Goal: Task Accomplishment & Management: Complete application form

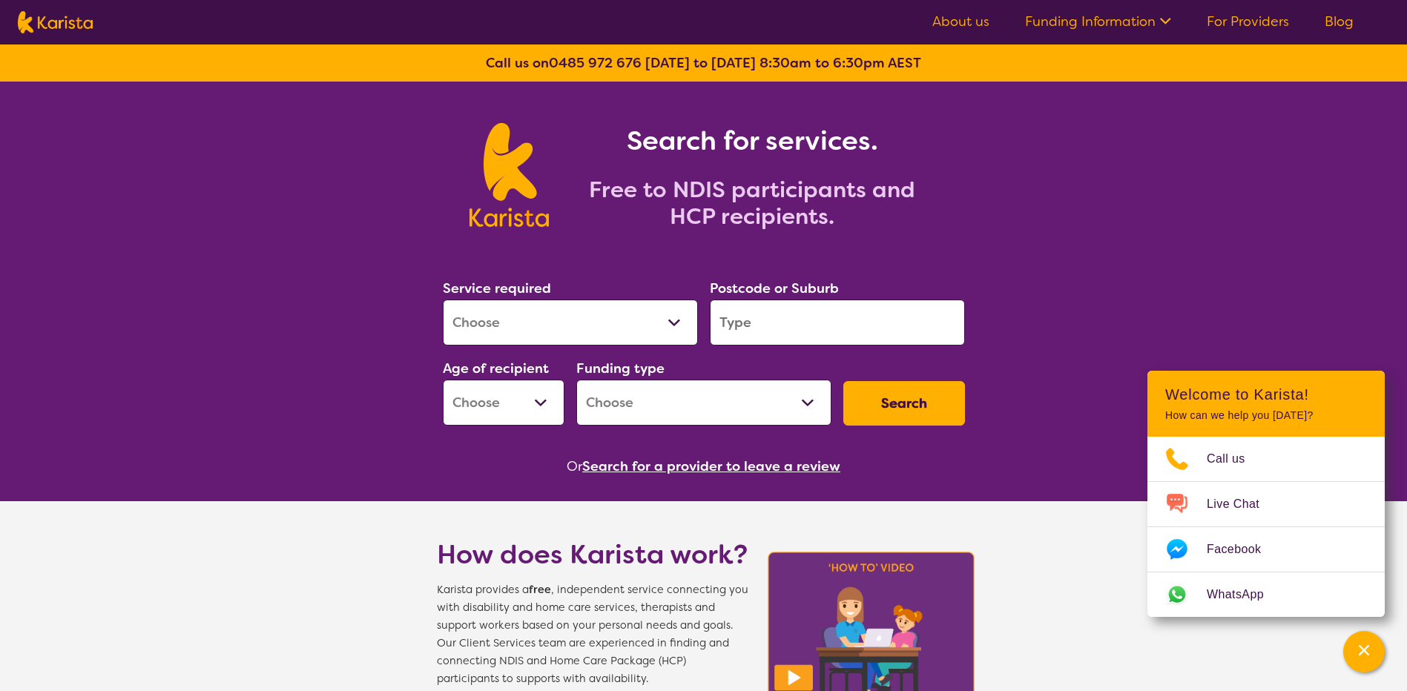
click at [676, 326] on select "Allied Health Assistant Assessment ([MEDICAL_DATA] or [MEDICAL_DATA]) Behaviour…" at bounding box center [570, 323] width 255 height 46
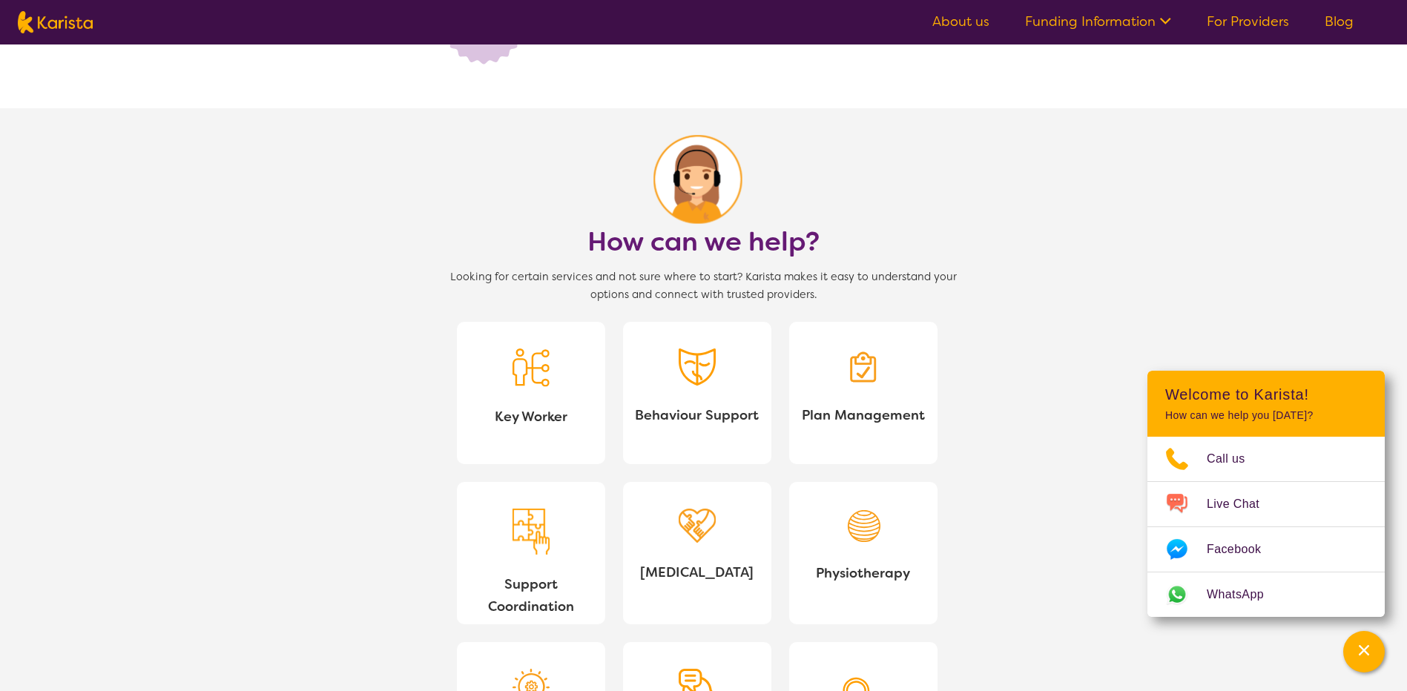
scroll to position [1187, 0]
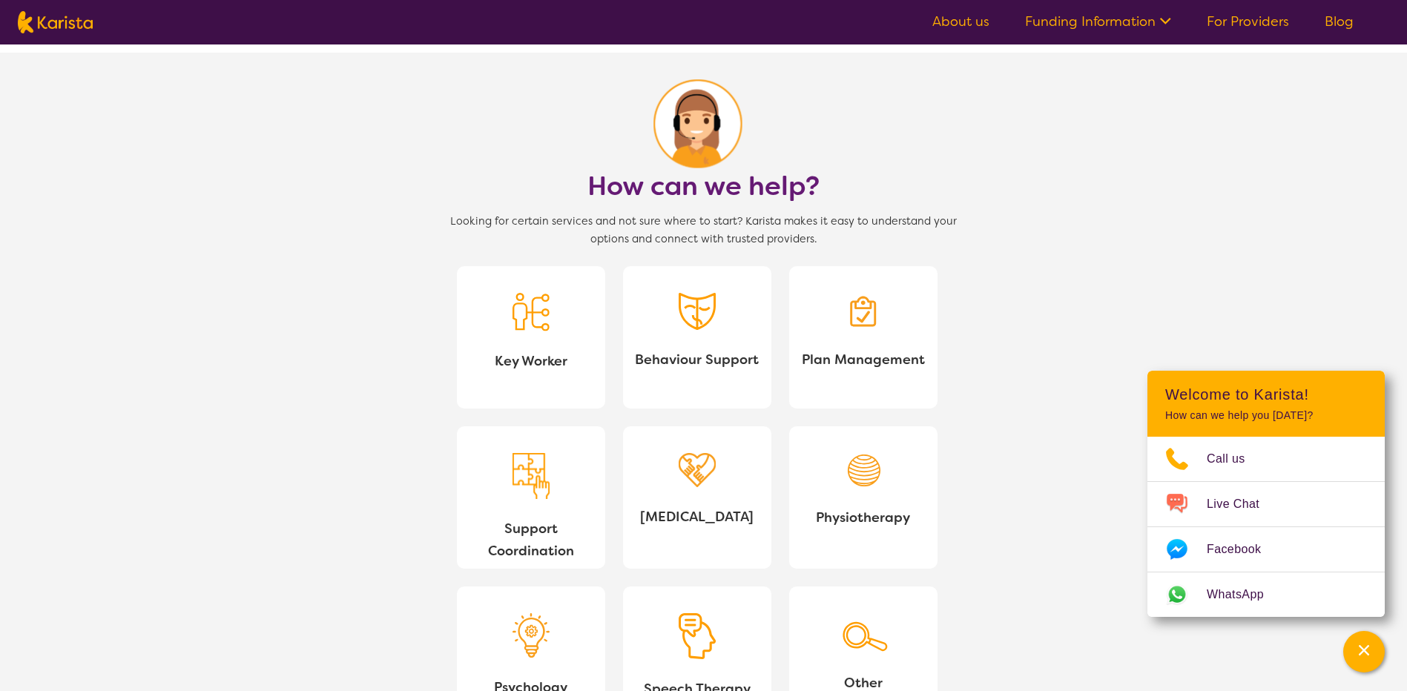
click at [673, 320] on link "Behaviour Support" at bounding box center [697, 337] width 148 height 142
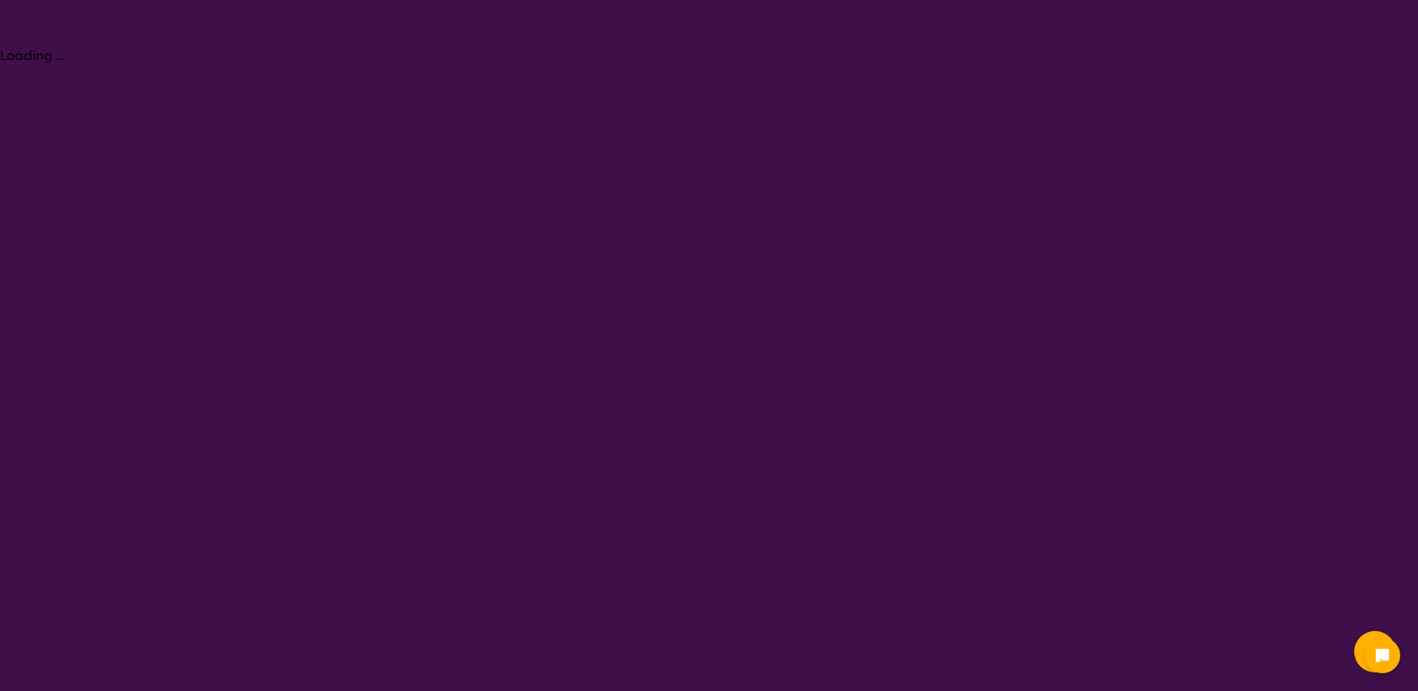
select select "Behaviour support"
select select "NDIS"
select select "Behaviour support"
select select "NDIS"
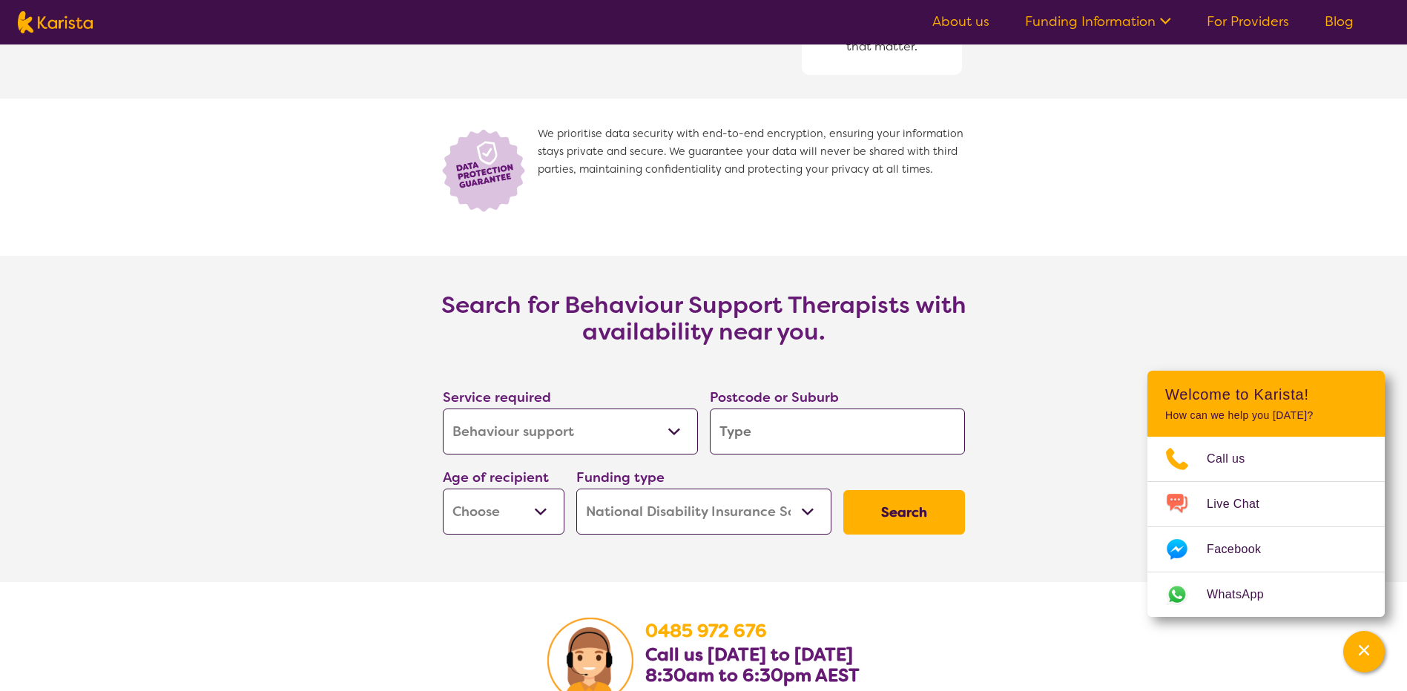
scroll to position [2002, 0]
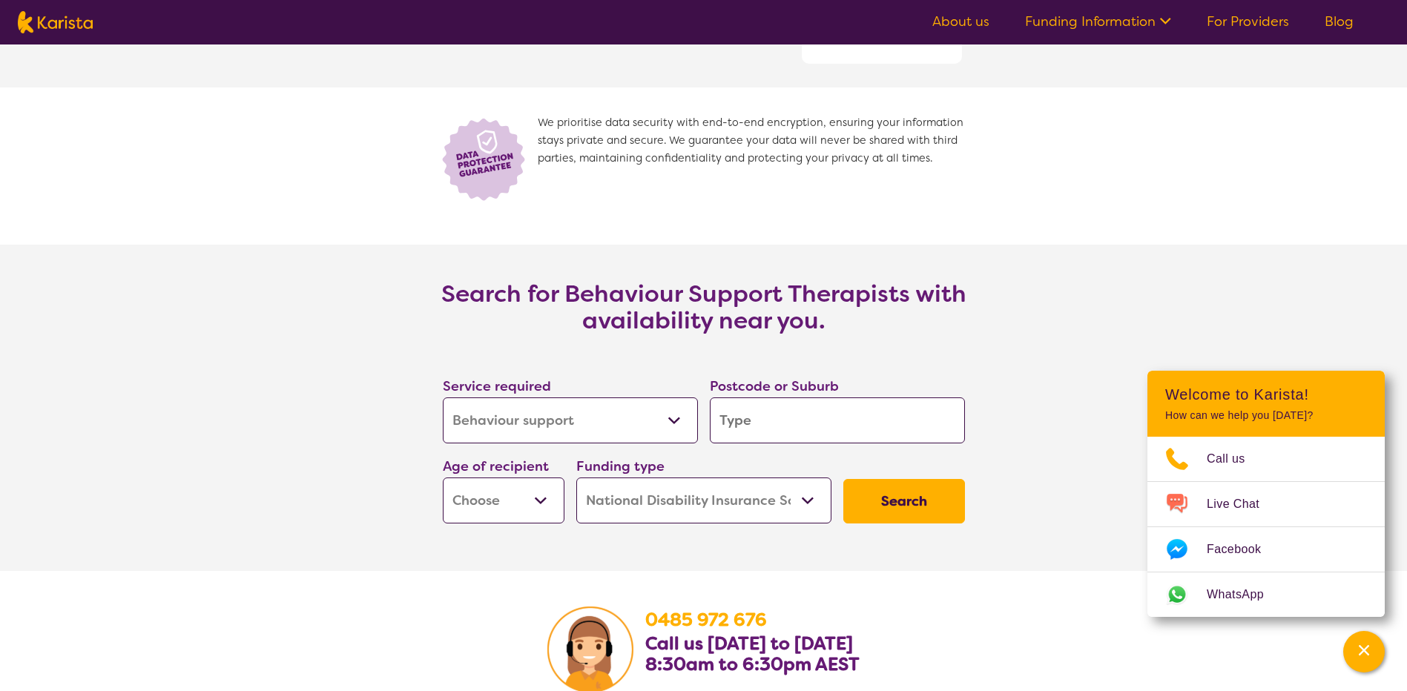
click at [1221, 13] on link "For Providers" at bounding box center [1248, 22] width 82 height 18
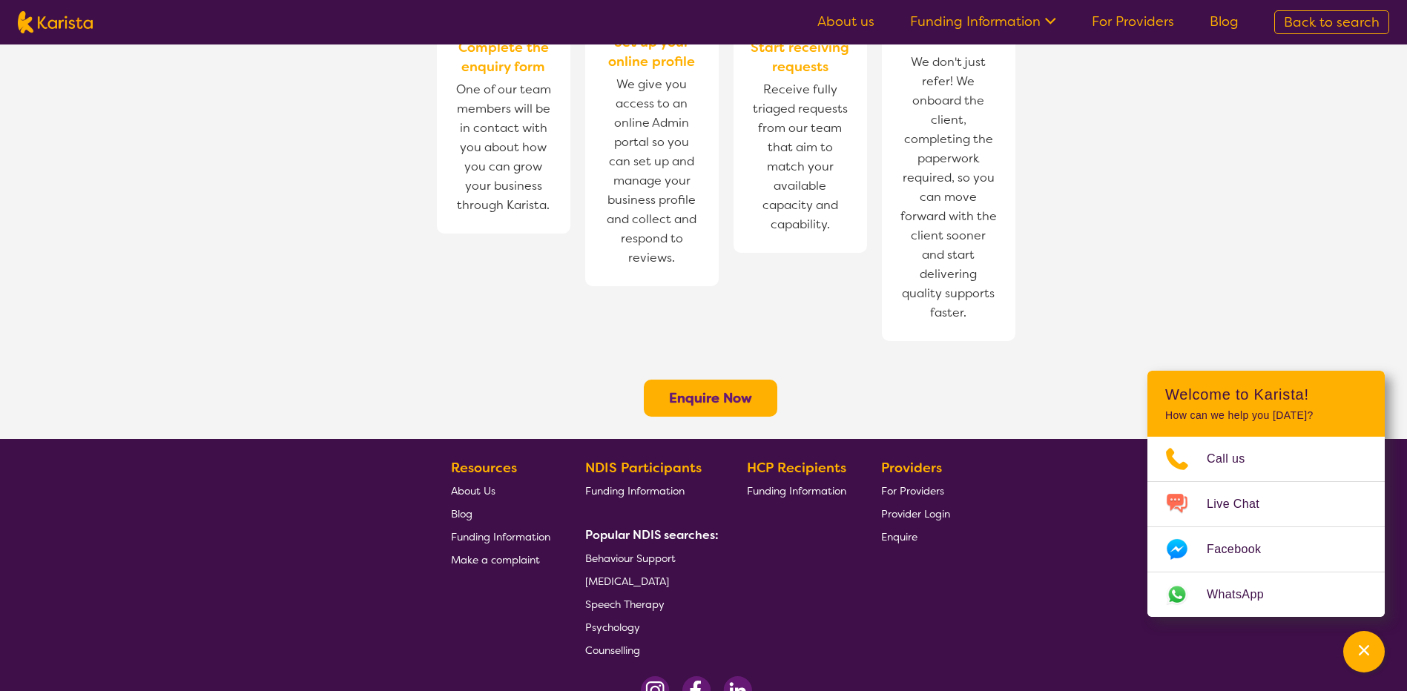
scroll to position [1098, 0]
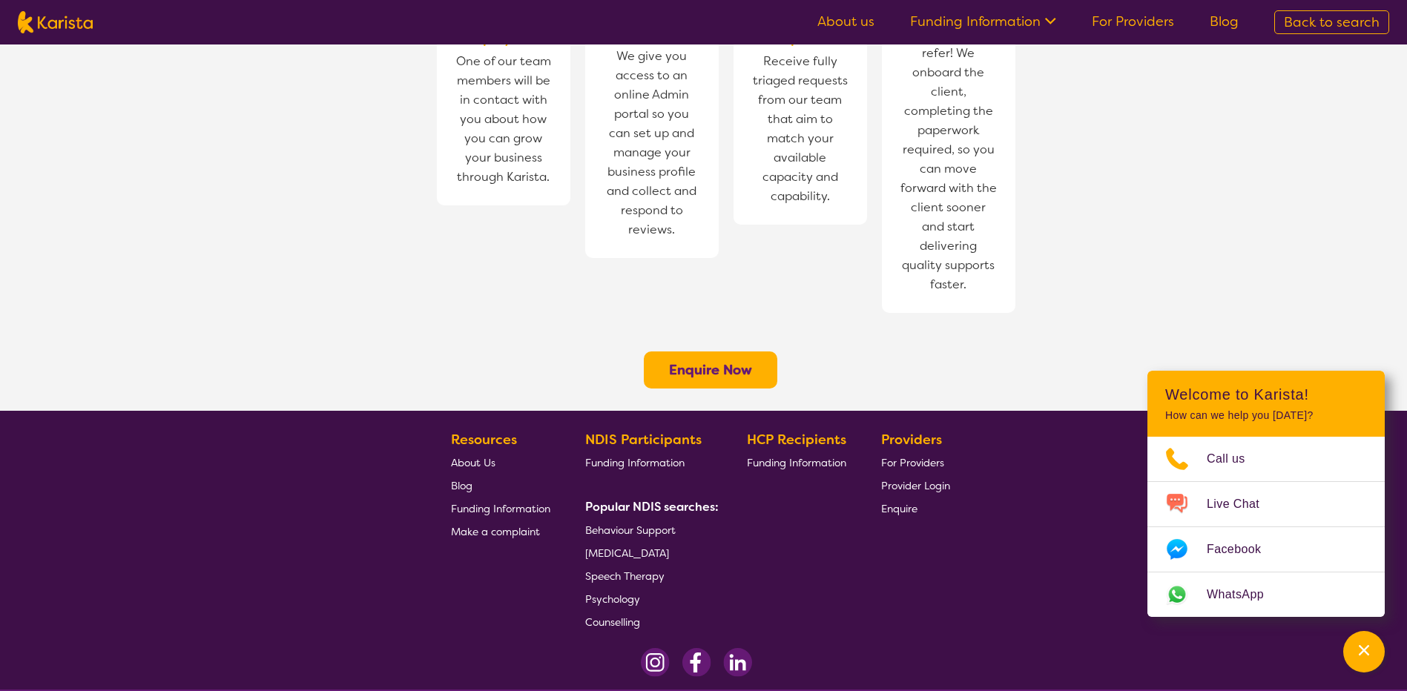
click at [713, 352] on button "Enquire Now" at bounding box center [710, 370] width 133 height 37
click at [713, 361] on b "Enquire Now" at bounding box center [710, 370] width 83 height 18
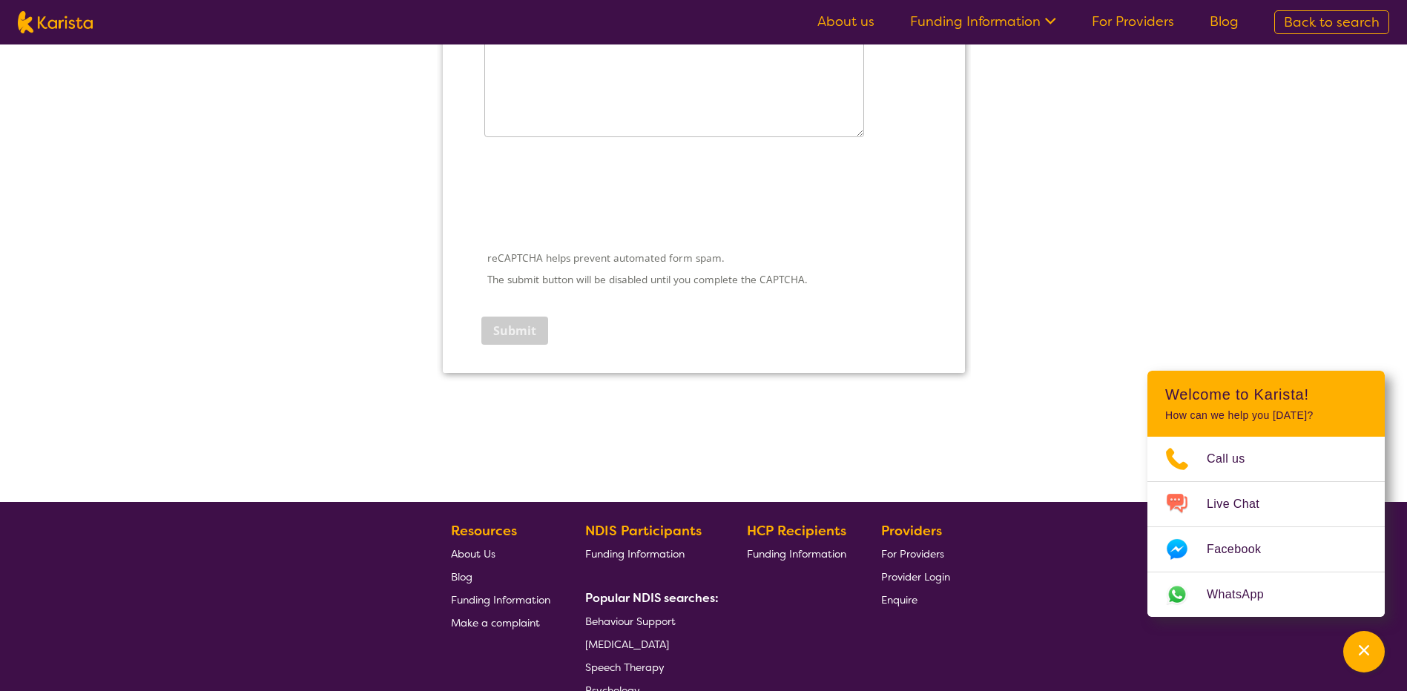
scroll to position [2242, 0]
